Goal: Task Accomplishment & Management: Manage account settings

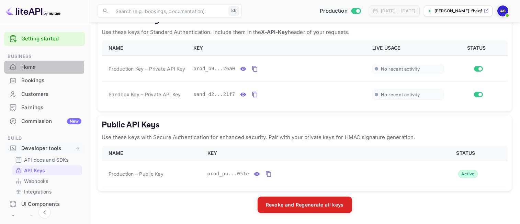
click at [31, 68] on div "Home" at bounding box center [51, 68] width 60 height 8
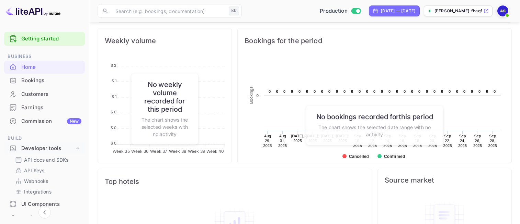
scroll to position [264, 0]
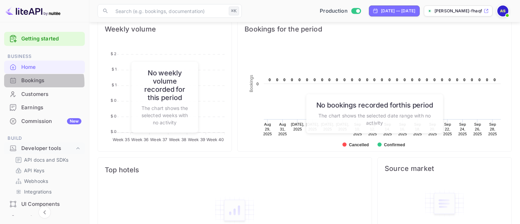
click at [33, 83] on div "Bookings" at bounding box center [51, 81] width 60 height 8
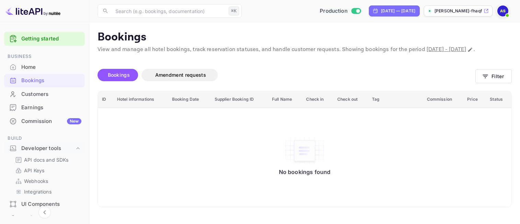
click at [46, 94] on div "Customers" at bounding box center [51, 95] width 60 height 8
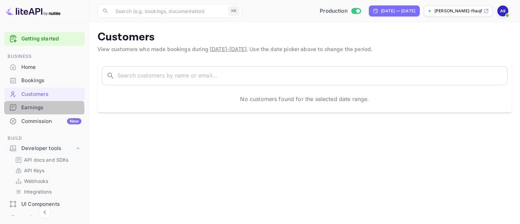
click at [36, 109] on div "Earnings" at bounding box center [51, 108] width 60 height 8
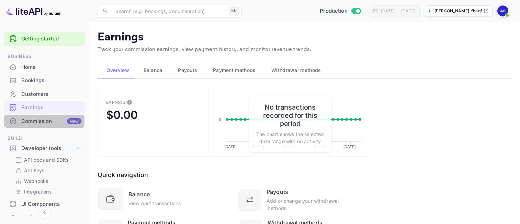
click at [37, 120] on div "Commission New" at bounding box center [51, 122] width 60 height 8
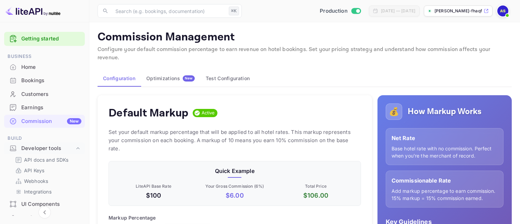
click at [368, 71] on div "Configuration Optimizations New Test Configuration" at bounding box center [304, 78] width 414 height 16
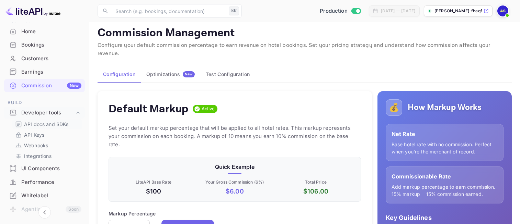
scroll to position [162, 0]
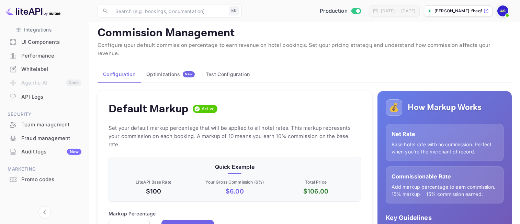
click at [503, 12] on img at bounding box center [502, 10] width 11 height 11
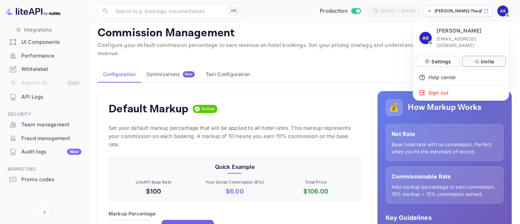
click at [477, 59] on div "Invite" at bounding box center [484, 61] width 44 height 11
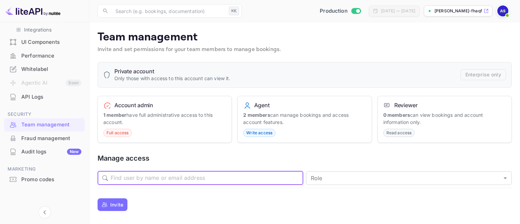
click at [193, 181] on input "text" at bounding box center [207, 179] width 193 height 14
type input "[EMAIL_ADDRESS][DOMAIN_NAME]"
click at [327, 177] on body "Getting started Business Home Bookings Customers Earnings Commission New Build …" at bounding box center [260, 135] width 520 height 270
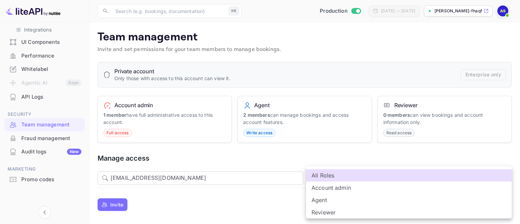
click at [331, 186] on li "Account admin" at bounding box center [409, 188] width 206 height 12
type input "admin"
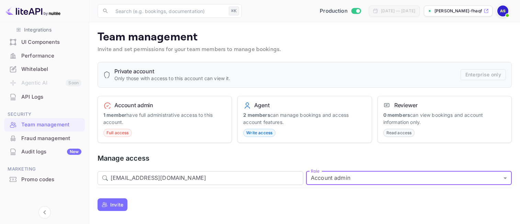
click at [114, 204] on p "Invite" at bounding box center [116, 204] width 13 height 7
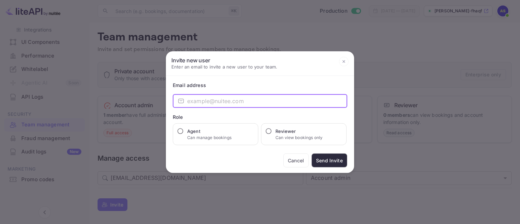
click at [225, 101] on input "email" at bounding box center [267, 101] width 160 height 14
type input "[EMAIL_ADDRESS][DOMAIN_NAME]"
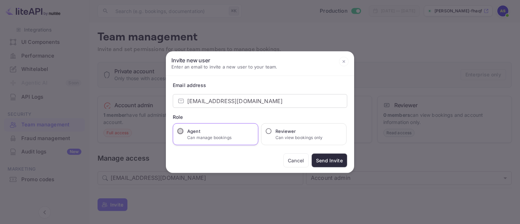
click at [181, 130] on input "Agent Can manage bookings" at bounding box center [180, 131] width 7 height 7
radio input "true"
click at [321, 164] on button "Send Invite" at bounding box center [329, 161] width 36 height 14
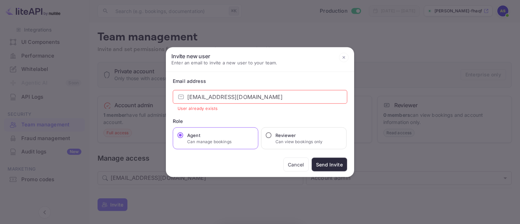
click at [278, 98] on input "[EMAIL_ADDRESS][DOMAIN_NAME]" at bounding box center [267, 97] width 160 height 14
click at [296, 164] on button "Cancel" at bounding box center [295, 165] width 25 height 14
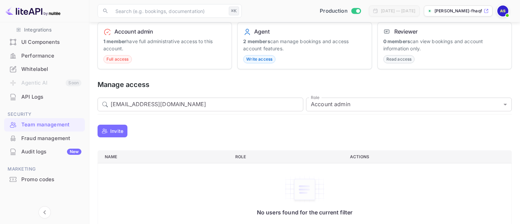
scroll to position [88, 0]
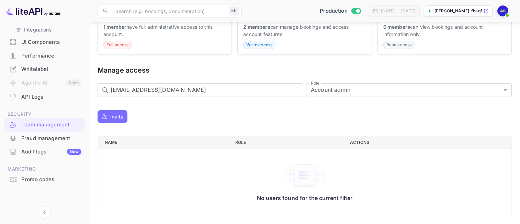
click at [112, 118] on p "Invite" at bounding box center [116, 116] width 13 height 7
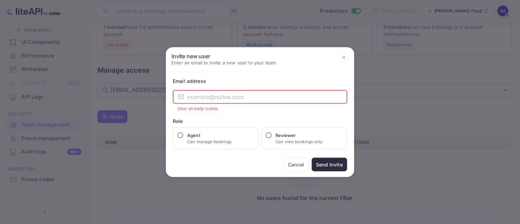
click at [206, 94] on input "email" at bounding box center [267, 97] width 160 height 14
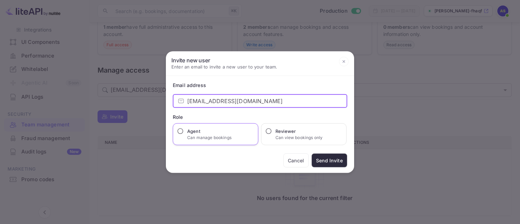
type input "[EMAIL_ADDRESS][DOMAIN_NAME]"
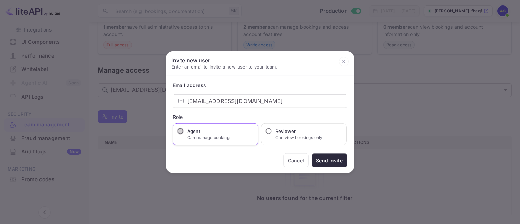
click at [181, 131] on input "Agent Can manage bookings" at bounding box center [180, 131] width 7 height 7
radio input "true"
click at [332, 162] on button "Send Invite" at bounding box center [329, 161] width 36 height 14
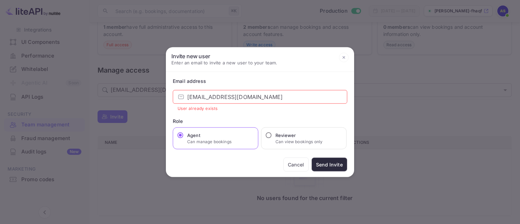
click at [342, 61] on icon at bounding box center [344, 58] width 10 height 10
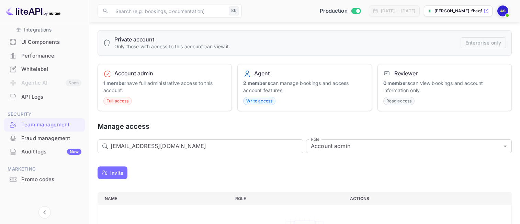
scroll to position [36, 0]
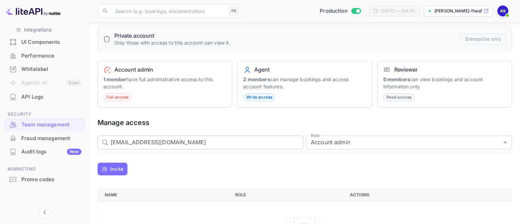
click at [222, 143] on input "[EMAIL_ADDRESS][DOMAIN_NAME]" at bounding box center [207, 143] width 193 height 14
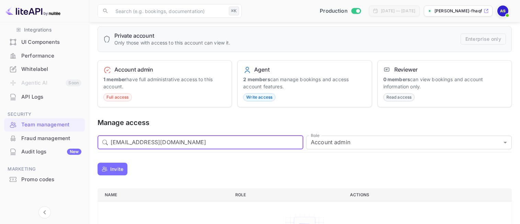
drag, startPoint x: 209, startPoint y: 143, endPoint x: 105, endPoint y: 140, distance: 104.4
click at [105, 140] on div "​ [EMAIL_ADDRESS][DOMAIN_NAME] ​" at bounding box center [200, 143] width 206 height 14
type input "[EMAIL_ADDRESS][DOMAIN_NAME]"
click at [115, 172] on p "Invite" at bounding box center [116, 169] width 13 height 7
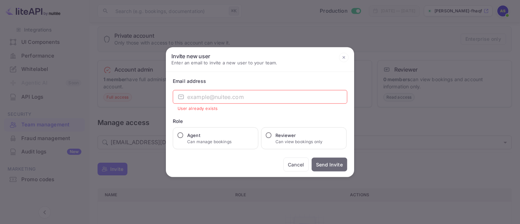
click at [326, 166] on button "Send Invite" at bounding box center [329, 165] width 36 height 14
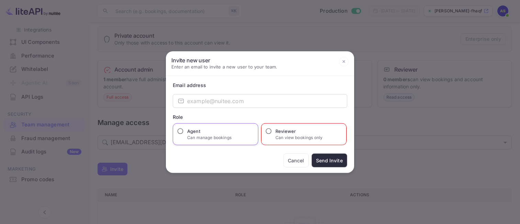
click at [186, 130] on label "Agent Can manage bookings" at bounding box center [202, 134] width 58 height 13
click at [184, 130] on input "Agent Can manage bookings" at bounding box center [180, 131] width 7 height 7
radio input "true"
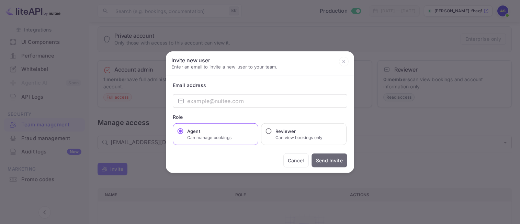
click at [339, 161] on button "Send Invite" at bounding box center [329, 161] width 36 height 14
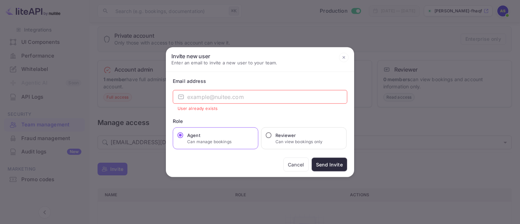
click at [342, 58] on icon at bounding box center [344, 58] width 10 height 10
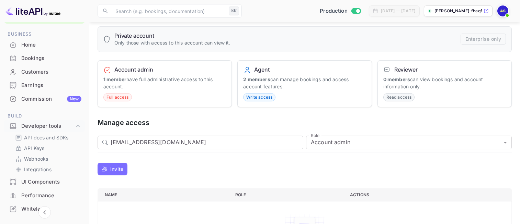
scroll to position [0, 0]
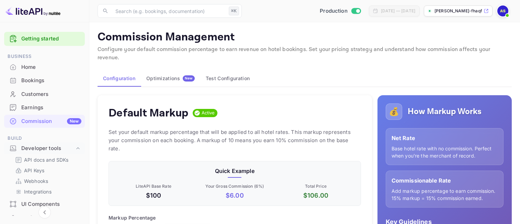
scroll to position [122, 252]
click at [503, 11] on img at bounding box center [502, 10] width 11 height 11
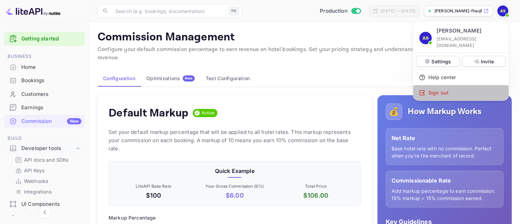
click at [447, 85] on div "Sign out" at bounding box center [460, 92] width 95 height 15
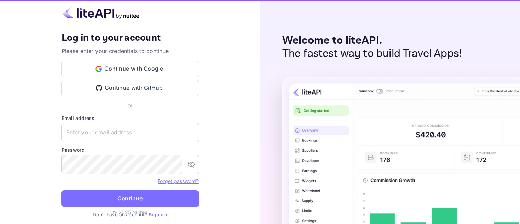
type input "[EMAIL_ADDRESS][DOMAIN_NAME]"
